Goal: Task Accomplishment & Management: Complete application form

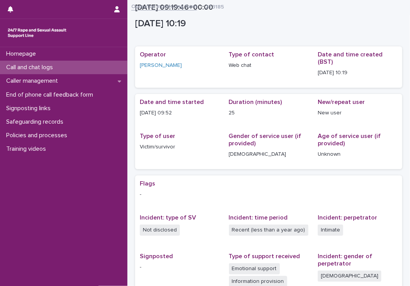
scroll to position [115, 0]
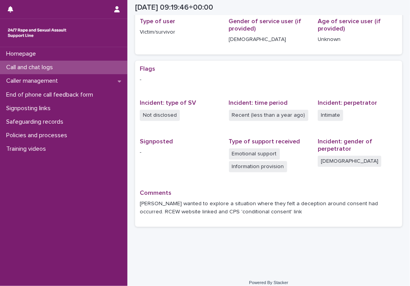
click at [93, 69] on div "Call and chat logs" at bounding box center [63, 68] width 127 height 14
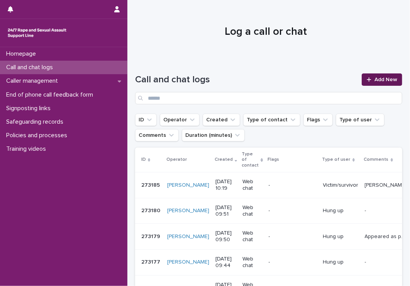
click at [381, 80] on span "Add New" at bounding box center [385, 79] width 23 height 5
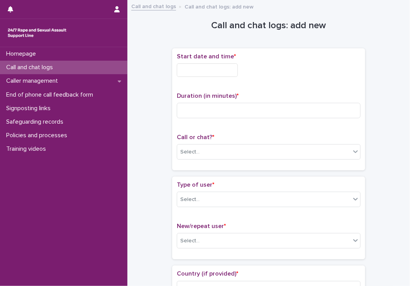
click at [195, 70] on input "text" at bounding box center [207, 70] width 61 height 14
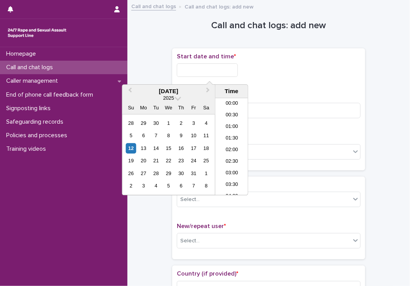
scroll to position [212, 0]
click at [238, 132] on li "10:30" at bounding box center [231, 135] width 33 height 12
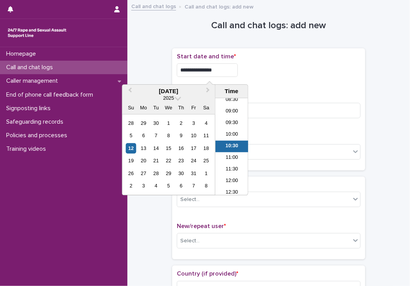
click at [233, 69] on input "**********" at bounding box center [207, 70] width 61 height 14
type input "**********"
click at [271, 80] on div "**********" at bounding box center [269, 68] width 184 height 30
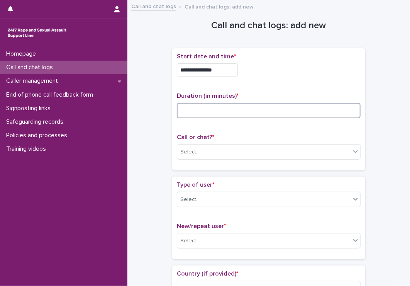
click at [250, 109] on input at bounding box center [269, 110] width 184 height 15
type input "**"
click at [256, 152] on div "Select..." at bounding box center [263, 152] width 173 height 13
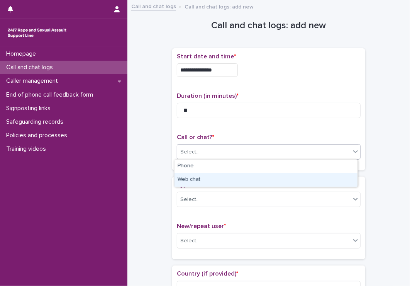
click at [210, 182] on div "Web chat" at bounding box center [265, 180] width 183 height 14
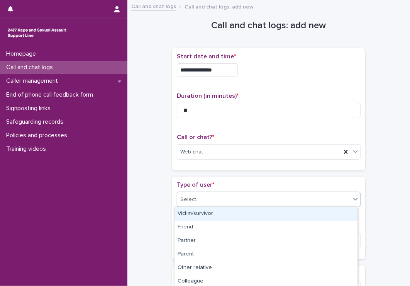
click at [220, 196] on div "Select..." at bounding box center [263, 199] width 173 height 13
click at [219, 208] on div "Victim/survivor" at bounding box center [265, 214] width 183 height 14
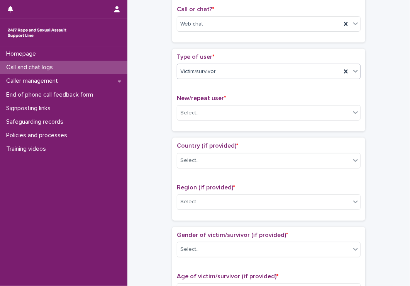
scroll to position [188, 0]
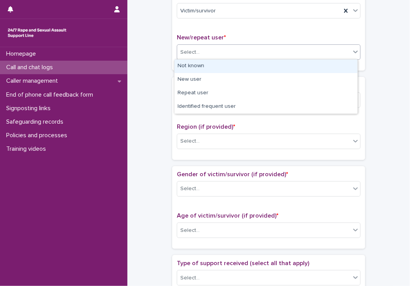
click at [235, 53] on div "Select..." at bounding box center [263, 52] width 173 height 13
click at [223, 66] on div "Not known" at bounding box center [265, 66] width 183 height 14
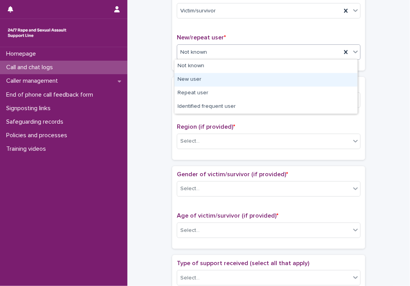
drag, startPoint x: 225, startPoint y: 52, endPoint x: 210, endPoint y: 71, distance: 24.2
click at [205, 80] on body "**********" at bounding box center [205, 143] width 410 height 286
click at [205, 80] on div "New user" at bounding box center [265, 80] width 183 height 14
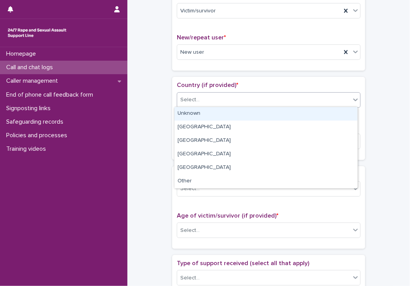
click at [207, 102] on div "Select..." at bounding box center [263, 99] width 173 height 13
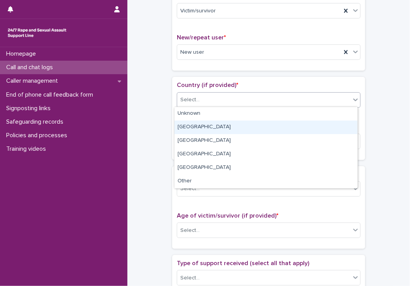
click at [203, 124] on div "[GEOGRAPHIC_DATA]" at bounding box center [265, 127] width 183 height 14
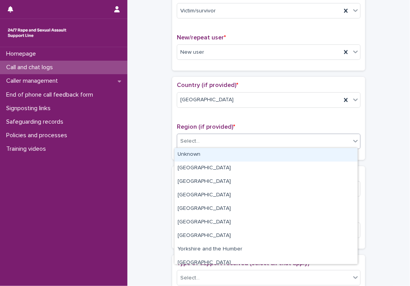
click at [207, 141] on div "Select..." at bounding box center [263, 141] width 173 height 13
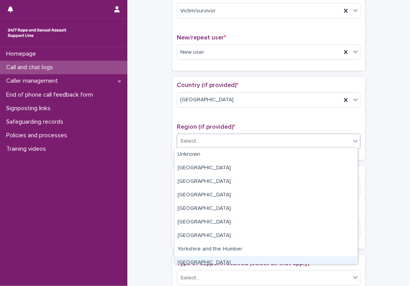
scroll to position [0, 0]
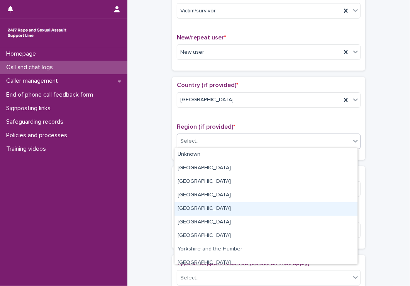
click at [230, 214] on div "[GEOGRAPHIC_DATA]" at bounding box center [265, 209] width 183 height 14
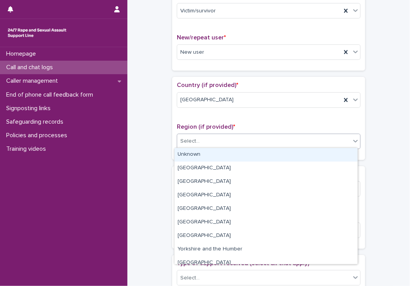
click at [343, 139] on div "Select..." at bounding box center [263, 141] width 173 height 13
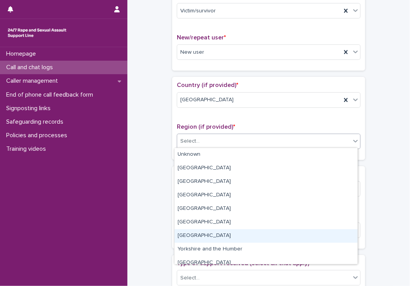
scroll to position [32, 0]
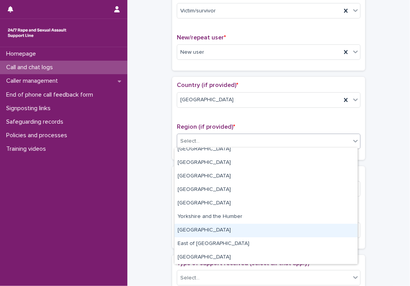
click at [267, 227] on div "[GEOGRAPHIC_DATA]" at bounding box center [265, 230] width 183 height 14
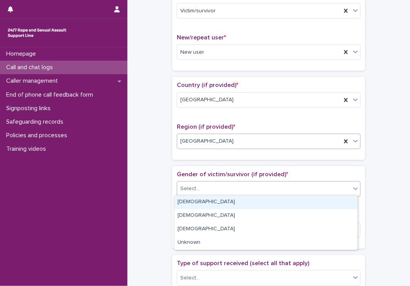
click at [283, 186] on div "Select..." at bounding box center [263, 188] width 173 height 13
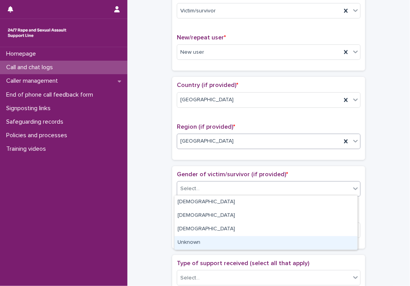
click at [259, 238] on div "Unknown" at bounding box center [265, 243] width 183 height 14
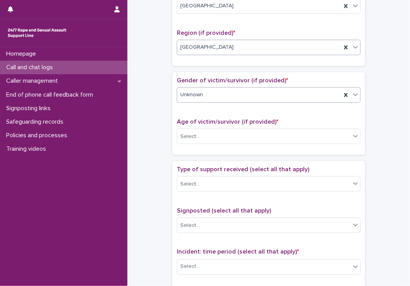
scroll to position [303, 0]
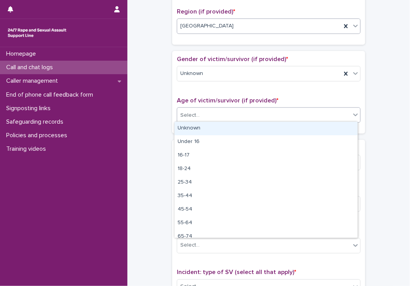
click at [282, 111] on div "Select..." at bounding box center [263, 115] width 173 height 13
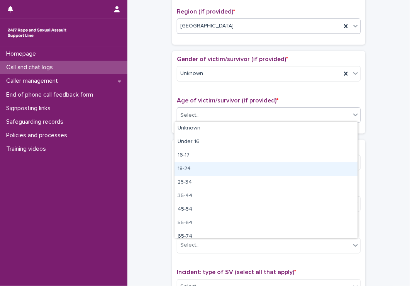
click at [264, 169] on div "18-24" at bounding box center [265, 169] width 183 height 14
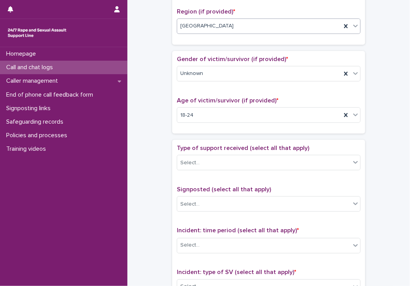
click at [264, 169] on div "Type of support received (select all that apply) Select..." at bounding box center [269, 160] width 184 height 32
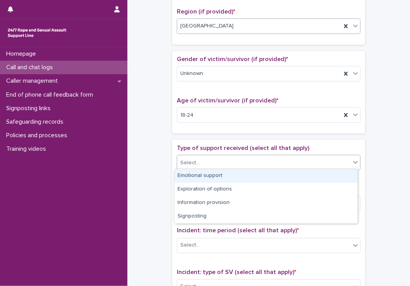
click at [269, 163] on div "Select..." at bounding box center [263, 162] width 173 height 13
click at [256, 179] on div "Emotional support" at bounding box center [265, 176] width 183 height 14
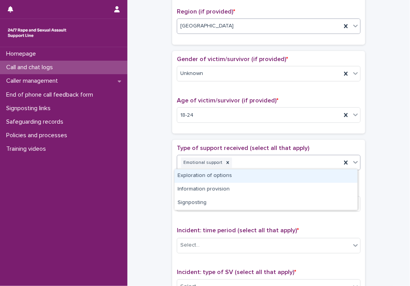
click at [265, 163] on div "Emotional support" at bounding box center [259, 163] width 164 height 14
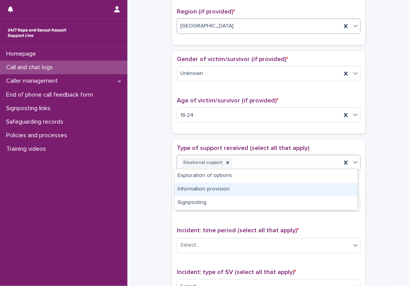
click at [252, 186] on div "Information provision" at bounding box center [265, 190] width 183 height 14
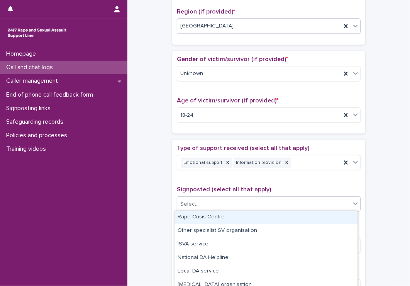
click at [253, 199] on div "Select..." at bounding box center [263, 204] width 173 height 13
click at [247, 217] on div "Rape Crisis Centre" at bounding box center [265, 217] width 183 height 14
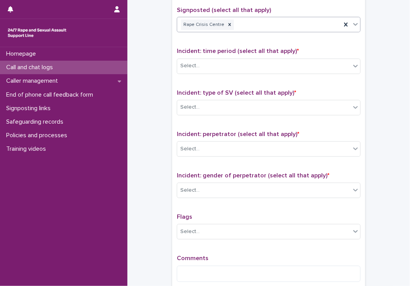
scroll to position [483, 0]
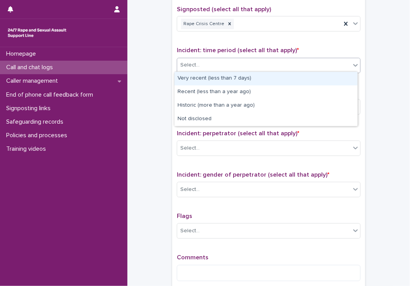
click at [251, 66] on div "Select..." at bounding box center [263, 65] width 173 height 13
click at [249, 83] on div "Very recent (less than 7 days)" at bounding box center [265, 79] width 183 height 14
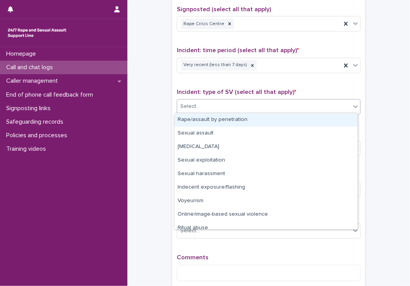
click at [249, 103] on div "Select..." at bounding box center [263, 106] width 173 height 13
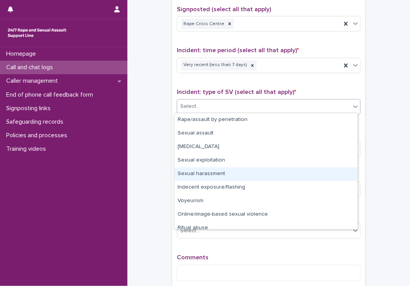
click at [248, 169] on div "Sexual harassment" at bounding box center [265, 174] width 183 height 14
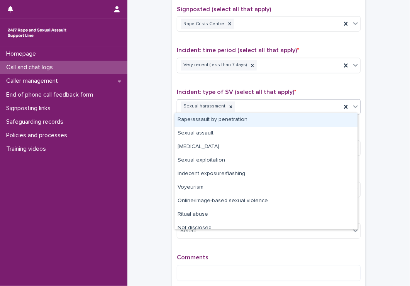
click at [261, 106] on div "Sexual harassment" at bounding box center [259, 107] width 164 height 14
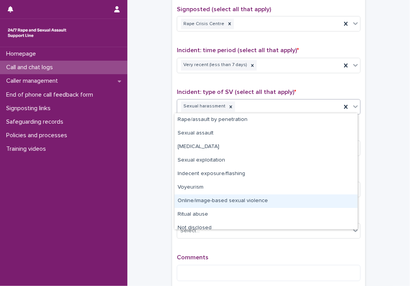
scroll to position [6, 0]
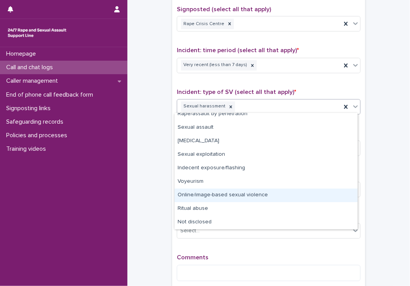
click at [264, 196] on div "Online/image-based sexual violence" at bounding box center [265, 195] width 183 height 14
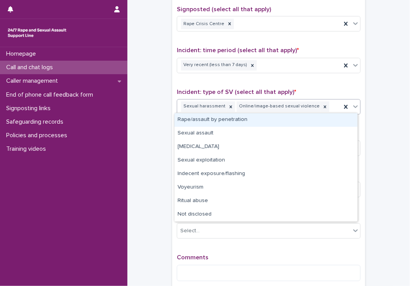
click at [323, 109] on div "Sexual harassment Online/image-based sexual violence" at bounding box center [259, 107] width 164 height 14
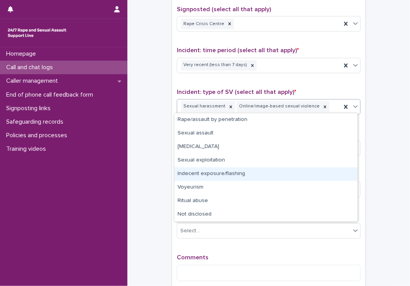
drag, startPoint x: 290, startPoint y: 166, endPoint x: 288, endPoint y: 177, distance: 11.0
click at [288, 177] on div "Indecent exposure/flashing" at bounding box center [265, 174] width 183 height 14
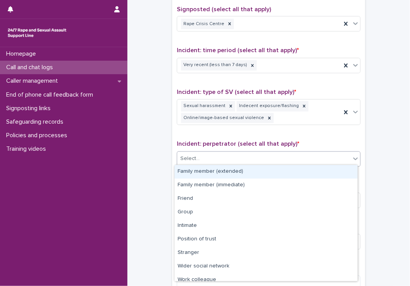
click at [266, 159] on div "Select..." at bounding box center [263, 158] width 173 height 13
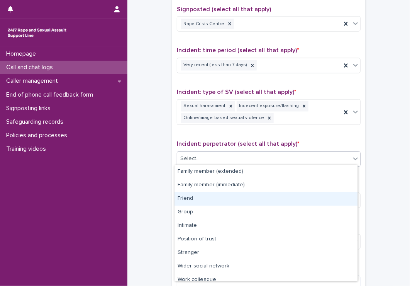
drag, startPoint x: 258, startPoint y: 208, endPoint x: 257, endPoint y: 195, distance: 13.6
click at [257, 195] on div "Friend" at bounding box center [265, 199] width 183 height 14
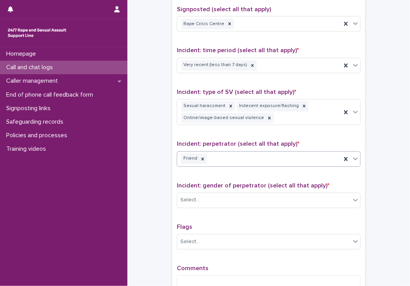
click at [270, 162] on div "Friend" at bounding box center [259, 159] width 164 height 14
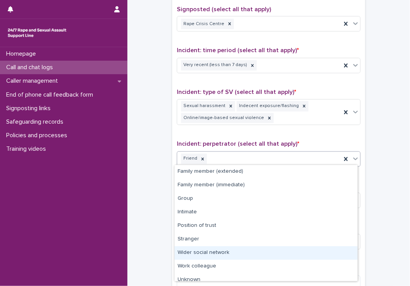
click at [249, 251] on div "Wider social network" at bounding box center [265, 253] width 183 height 14
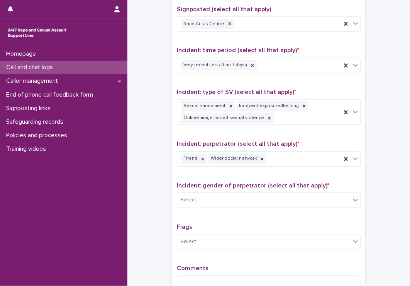
click at [255, 209] on div "Incident: gender of perpetrator (select all that apply) * Select..." at bounding box center [269, 198] width 184 height 32
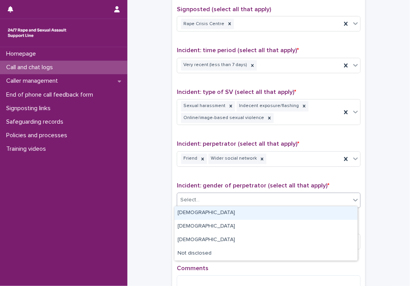
click at [256, 204] on div "Select..." at bounding box center [263, 200] width 173 height 13
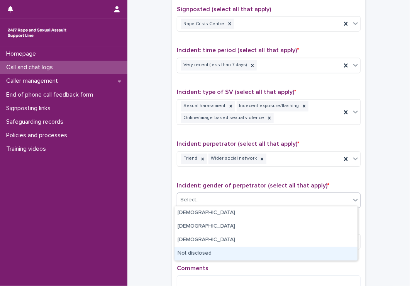
click at [242, 248] on div "Not disclosed" at bounding box center [265, 254] width 183 height 14
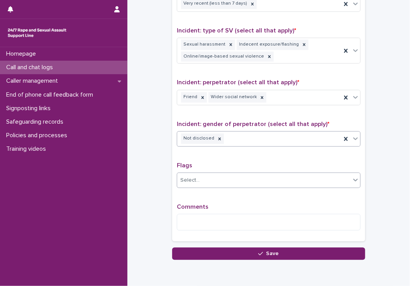
scroll to position [547, 0]
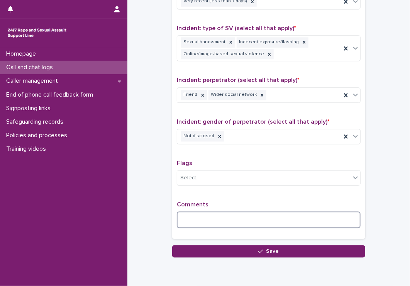
click at [236, 217] on textarea at bounding box center [269, 219] width 184 height 17
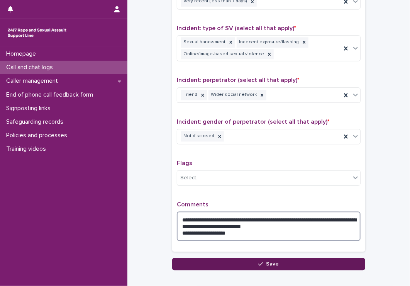
type textarea "**********"
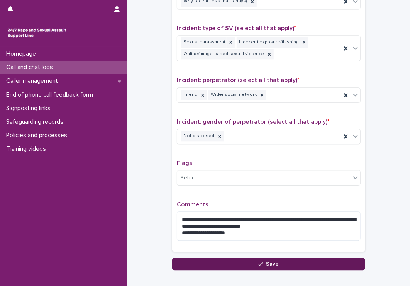
click at [303, 261] on button "Save" at bounding box center [268, 263] width 193 height 12
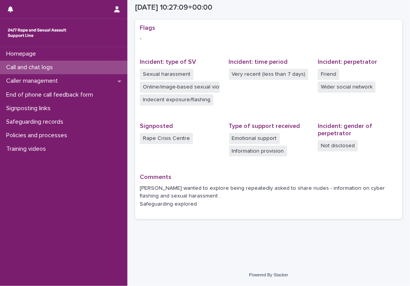
scroll to position [148, 0]
